Goal: Information Seeking & Learning: Learn about a topic

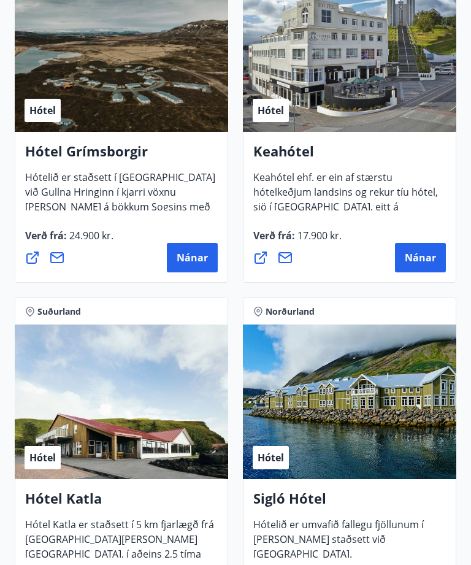
scroll to position [971, 0]
click at [424, 261] on span "Nánar" at bounding box center [420, 257] width 31 height 13
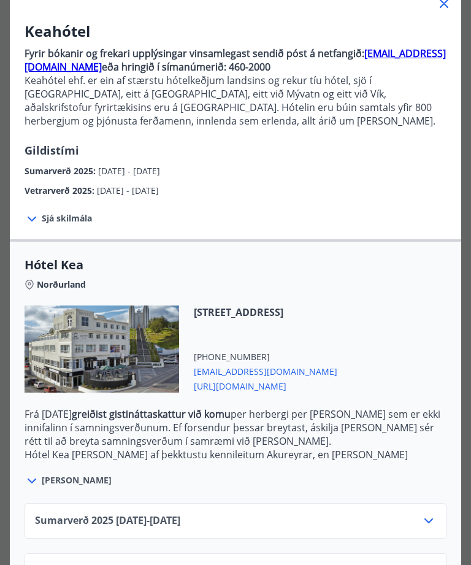
scroll to position [997, 0]
click at [429, 564] on icon at bounding box center [428, 571] width 15 height 15
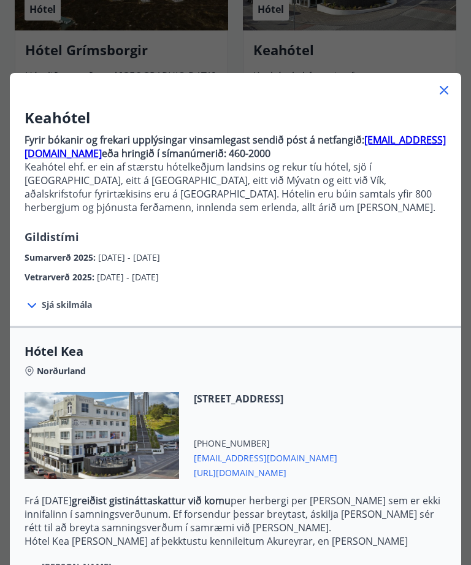
scroll to position [0, 0]
click at [31, 309] on icon at bounding box center [32, 306] width 15 height 15
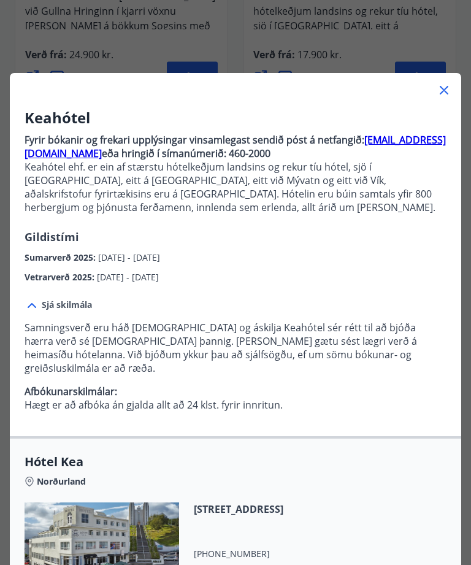
click at [448, 94] on icon at bounding box center [444, 90] width 9 height 9
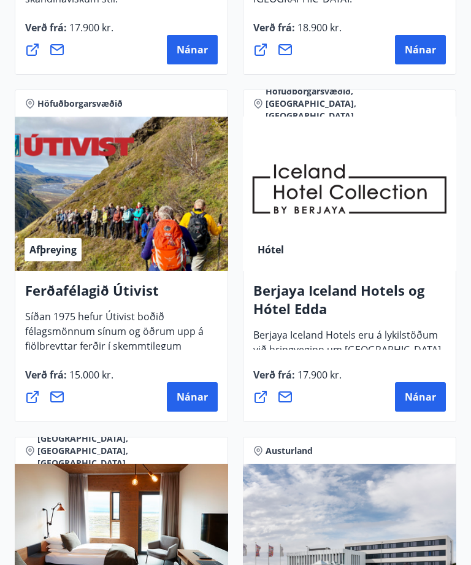
scroll to position [1873, 0]
click at [424, 401] on span "Nánar" at bounding box center [420, 396] width 31 height 13
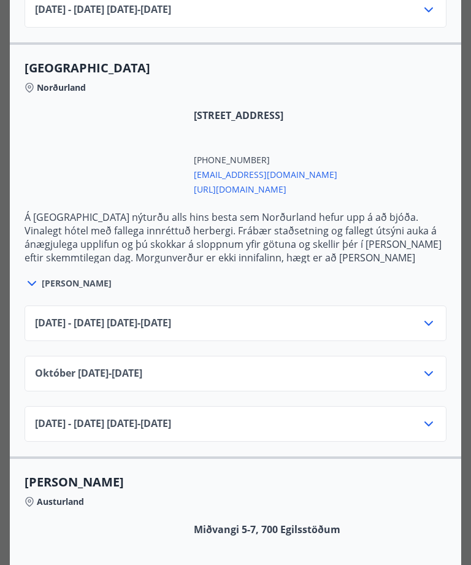
scroll to position [705, 0]
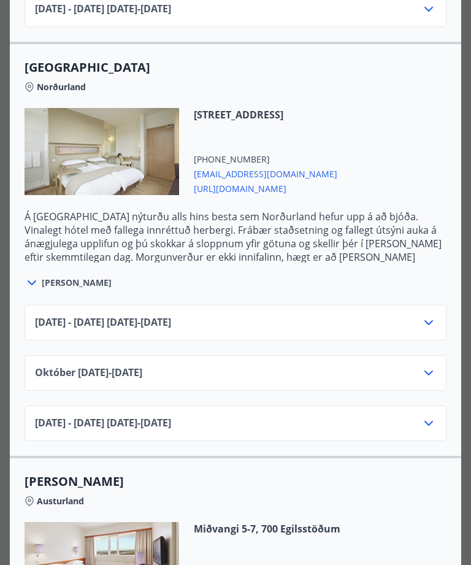
click at [429, 377] on icon at bounding box center [428, 373] width 15 height 15
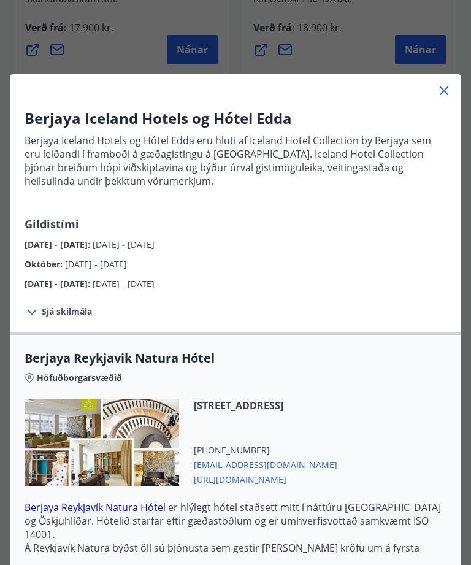
scroll to position [0, 0]
click at [447, 95] on icon at bounding box center [444, 90] width 15 height 15
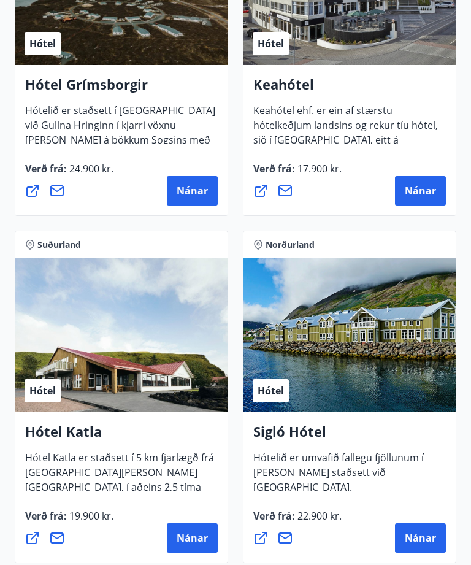
scroll to position [1026, 0]
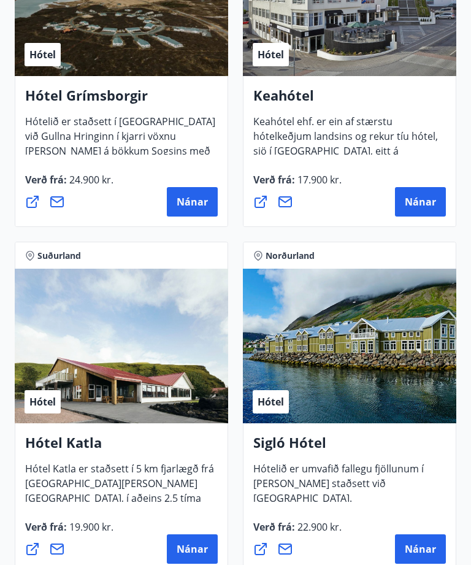
click at [429, 551] on span "Nánar" at bounding box center [420, 549] width 31 height 13
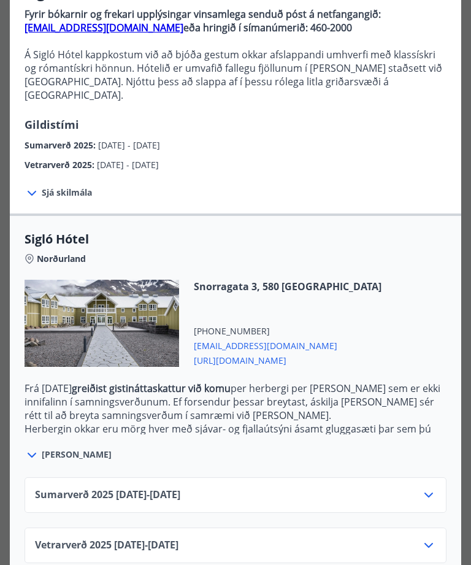
scroll to position [126, 0]
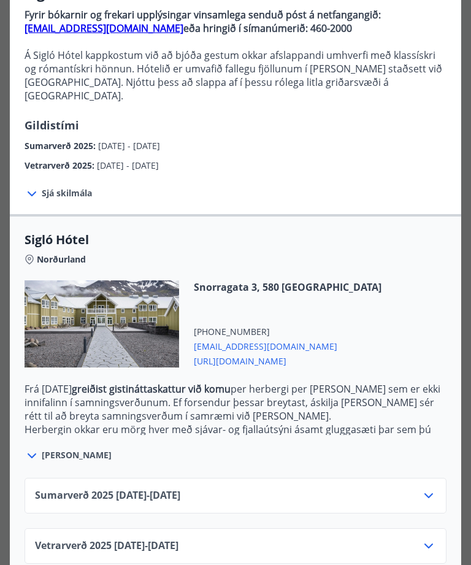
click at [39, 185] on div at bounding box center [33, 193] width 17 height 16
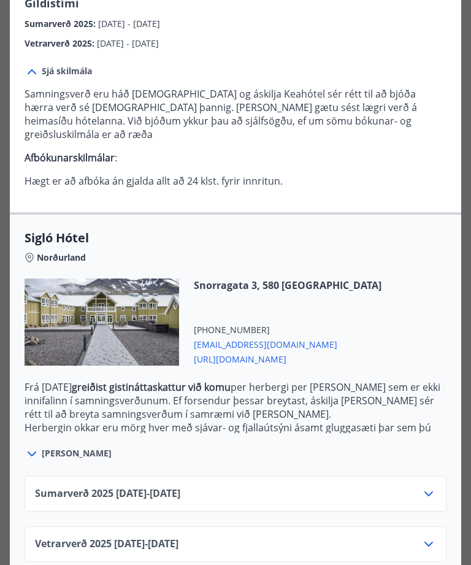
scroll to position [246, 0]
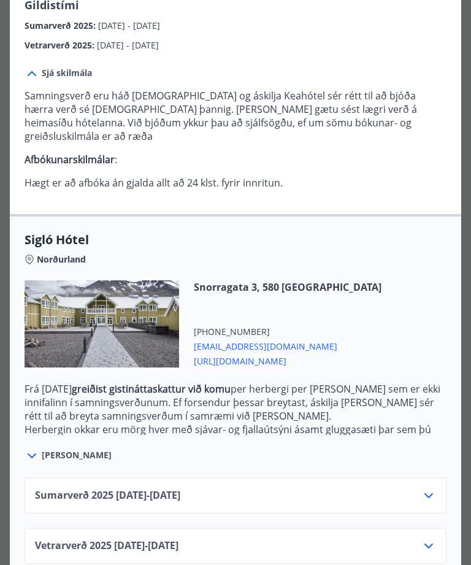
click at [428, 539] on icon at bounding box center [428, 546] width 15 height 15
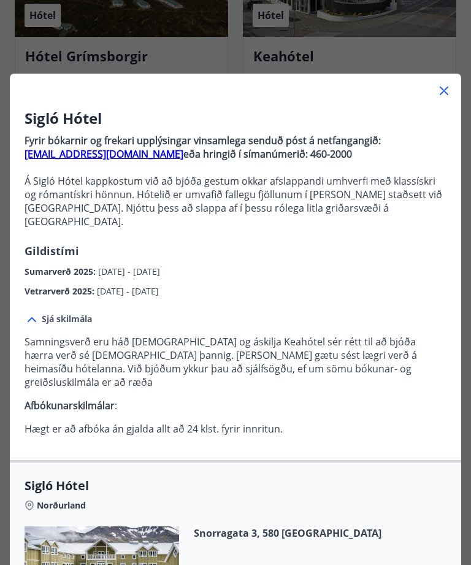
scroll to position [0, 0]
